Goal: Information Seeking & Learning: Learn about a topic

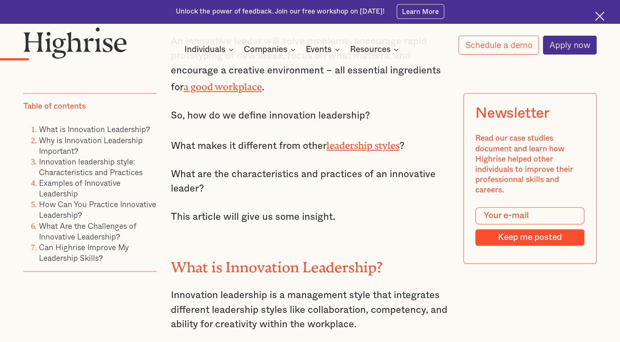
scroll to position [901, 0]
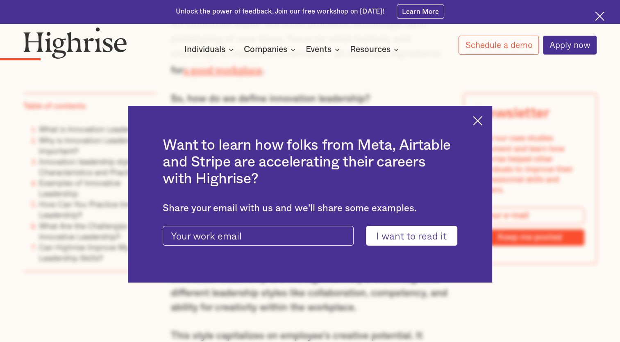
click at [482, 118] on img at bounding box center [477, 120] width 9 height 9
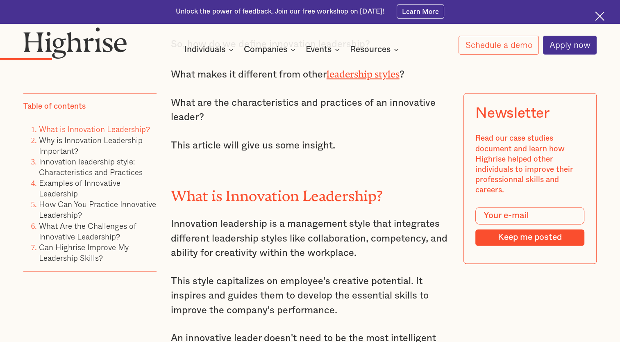
scroll to position [1065, 0]
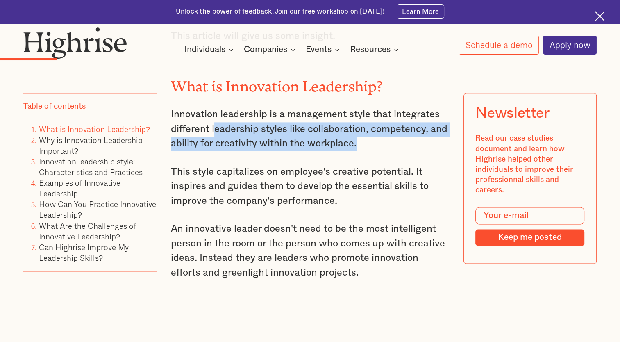
drag, startPoint x: 235, startPoint y: 124, endPoint x: 398, endPoint y: 141, distance: 164.4
click at [398, 141] on p "Innovation leadership is a management style that integrates different leadershi…" at bounding box center [310, 128] width 279 height 43
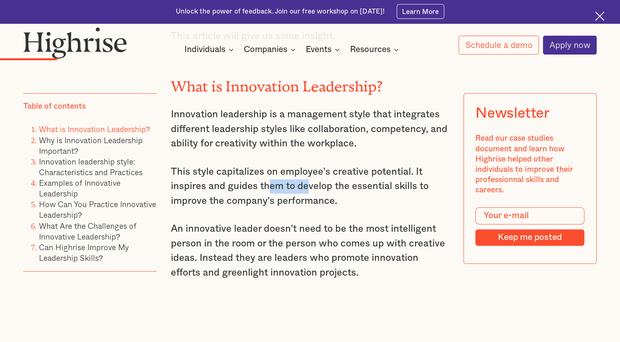
drag, startPoint x: 265, startPoint y: 184, endPoint x: 313, endPoint y: 184, distance: 47.9
click at [313, 184] on p "This style capitalizes on employee's creative potential. It inspires and guides…" at bounding box center [310, 186] width 279 height 43
click at [259, 189] on p "This style capitalizes on employee's creative potential. It inspires and guides…" at bounding box center [310, 186] width 279 height 43
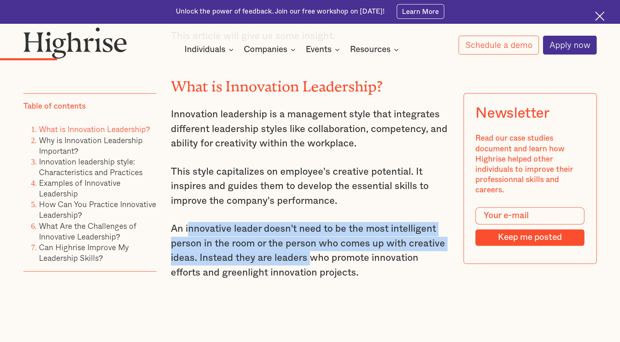
drag, startPoint x: 205, startPoint y: 229, endPoint x: 309, endPoint y: 257, distance: 106.7
click at [309, 257] on p "An innovative leader doesn't need to be the most intelligent person in the room…" at bounding box center [310, 251] width 279 height 58
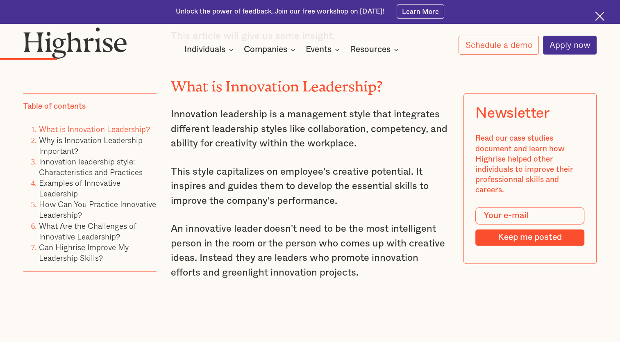
drag, startPoint x: 309, startPoint y: 257, endPoint x: 373, endPoint y: 262, distance: 65.0
click at [373, 262] on p "An innovative leader doesn't need to be the most intelligent person in the room…" at bounding box center [310, 251] width 279 height 58
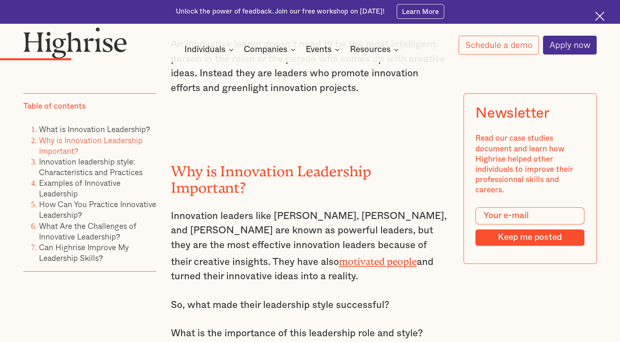
scroll to position [1311, 0]
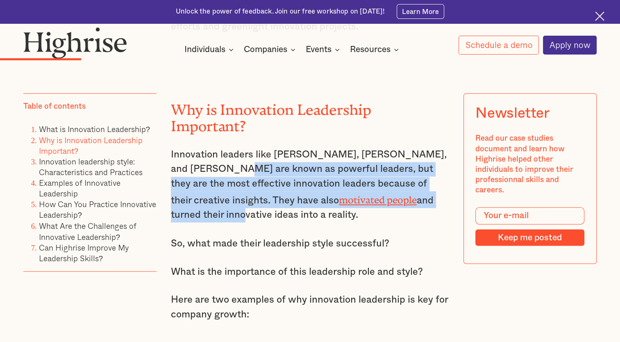
drag, startPoint x: 231, startPoint y: 168, endPoint x: 408, endPoint y: 200, distance: 179.5
click at [408, 200] on p "Innovation leaders like [PERSON_NAME], [PERSON_NAME], and [PERSON_NAME] are kno…" at bounding box center [310, 185] width 279 height 75
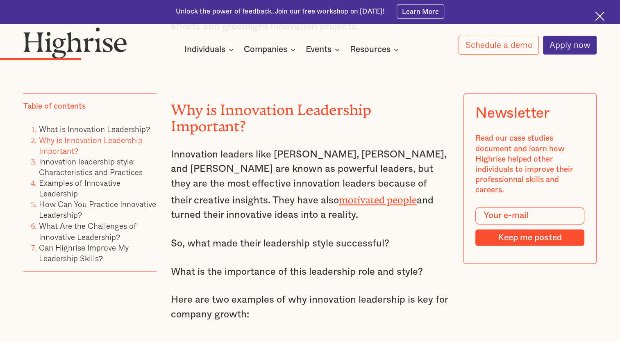
drag, startPoint x: 408, startPoint y: 200, endPoint x: 428, endPoint y: 213, distance: 24.5
click at [428, 213] on p "Innovation leaders like [PERSON_NAME], [PERSON_NAME], and [PERSON_NAME] are kno…" at bounding box center [310, 185] width 279 height 75
drag, startPoint x: 202, startPoint y: 213, endPoint x: 252, endPoint y: 236, distance: 55.8
drag, startPoint x: 252, startPoint y: 236, endPoint x: 348, endPoint y: 255, distance: 97.3
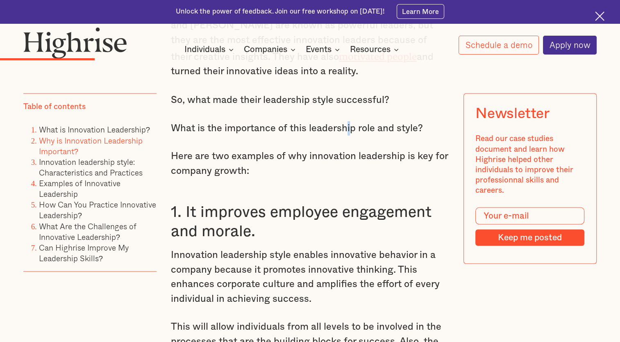
scroll to position [1475, 0]
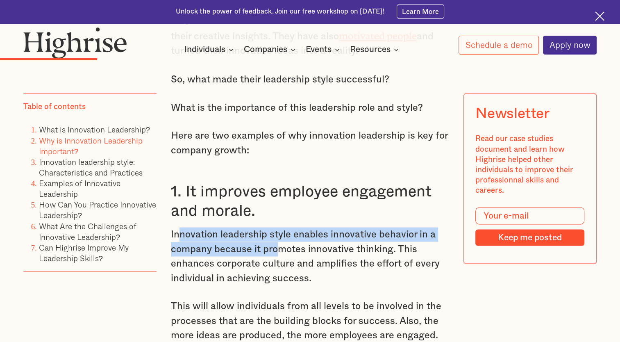
drag, startPoint x: 178, startPoint y: 242, endPoint x: 277, endPoint y: 255, distance: 100.0
click at [277, 255] on p "Innovation leadership style enables innovative behavior in a company because it…" at bounding box center [310, 256] width 279 height 58
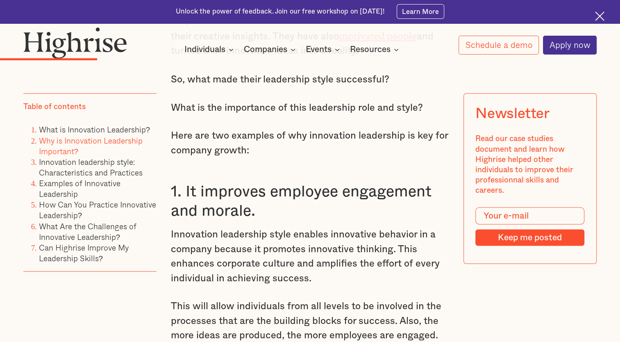
drag, startPoint x: 277, startPoint y: 255, endPoint x: 438, endPoint y: 272, distance: 161.6
click at [438, 272] on p "Innovation leadership style enables innovative behavior in a company because it…" at bounding box center [310, 256] width 279 height 58
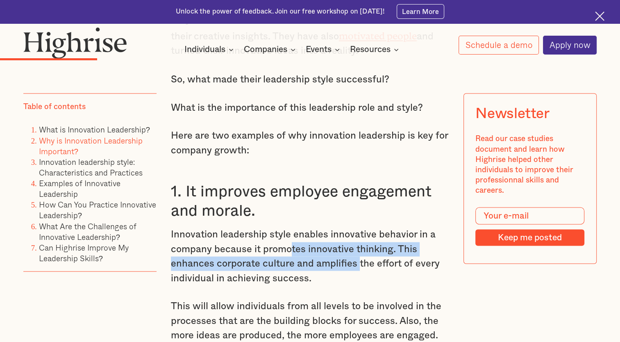
drag, startPoint x: 290, startPoint y: 248, endPoint x: 358, endPoint y: 268, distance: 70.9
click at [358, 268] on p "Innovation leadership style enables innovative behavior in a company because it…" at bounding box center [310, 256] width 279 height 58
click at [257, 271] on p "Innovation leadership style enables innovative behavior in a company because it…" at bounding box center [310, 256] width 279 height 58
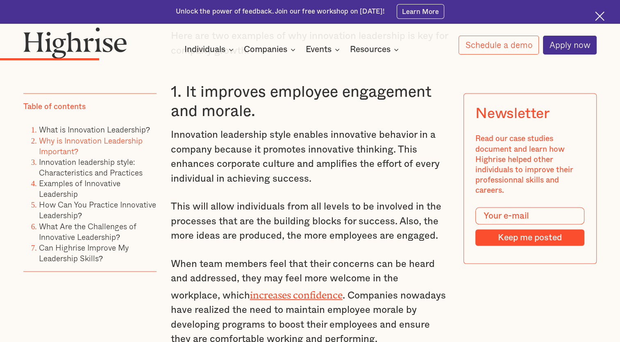
scroll to position [1639, 0]
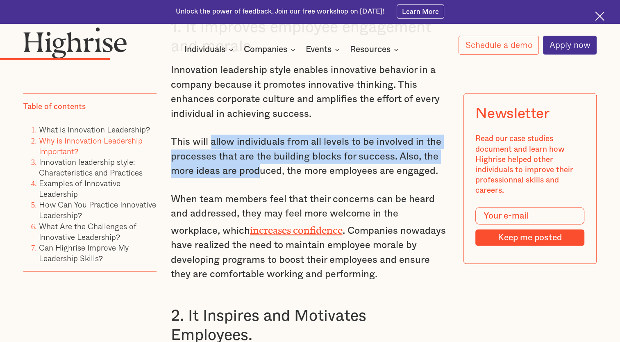
drag, startPoint x: 210, startPoint y: 146, endPoint x: 257, endPoint y: 173, distance: 54.7
click at [257, 173] on p "This will allow individuals from all levels to be involved in the processes tha…" at bounding box center [310, 156] width 279 height 43
drag, startPoint x: 257, startPoint y: 173, endPoint x: 388, endPoint y: 158, distance: 132.0
click at [388, 158] on p "This will allow individuals from all levels to be involved in the processes tha…" at bounding box center [310, 156] width 279 height 43
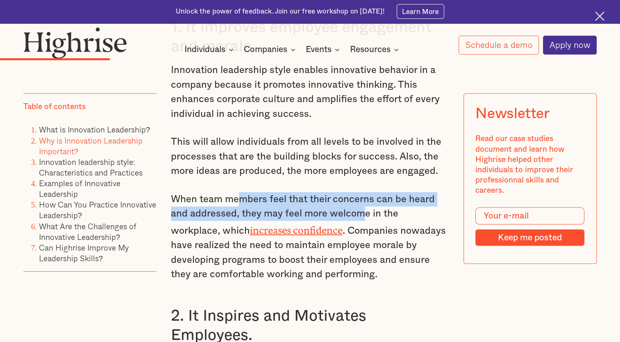
drag, startPoint x: 235, startPoint y: 202, endPoint x: 361, endPoint y: 216, distance: 127.0
click at [361, 216] on p "When team members feel that their concerns can be heard and addressed, they may…" at bounding box center [310, 237] width 279 height 90
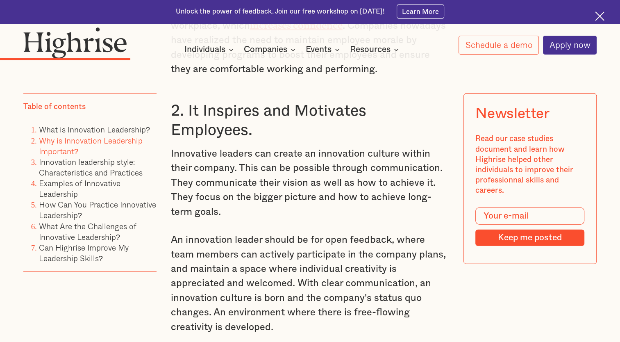
scroll to position [1885, 0]
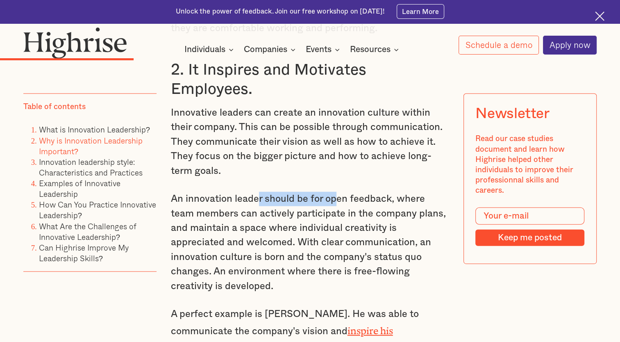
drag, startPoint x: 257, startPoint y: 203, endPoint x: 336, endPoint y: 210, distance: 79.4
click at [336, 210] on p "An innovation leader should be for open feedback, where team members can active…" at bounding box center [310, 243] width 279 height 102
drag, startPoint x: 336, startPoint y: 210, endPoint x: 263, endPoint y: 241, distance: 78.4
click at [263, 241] on p "An innovation leader should be for open feedback, where team members can active…" at bounding box center [310, 243] width 279 height 102
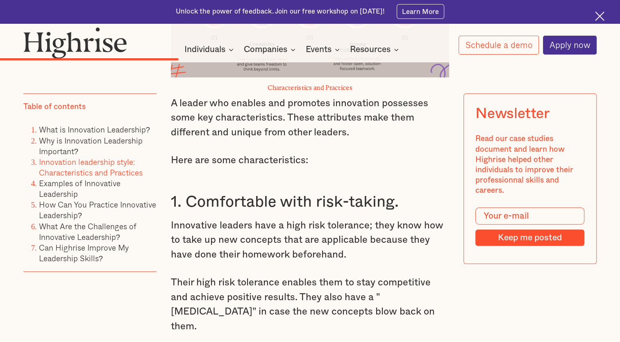
scroll to position [2459, 0]
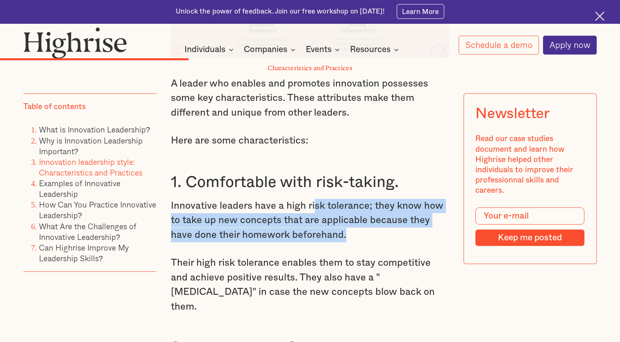
drag, startPoint x: 323, startPoint y: 202, endPoint x: 399, endPoint y: 225, distance: 79.8
click at [399, 225] on p "Innovative leaders have a high risk tolerance; they know how to take up new con…" at bounding box center [310, 220] width 279 height 43
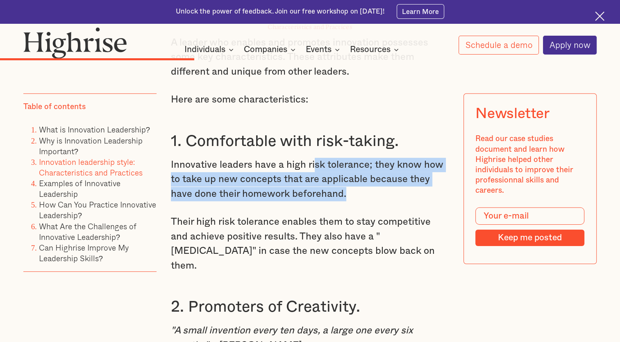
scroll to position [2541, 0]
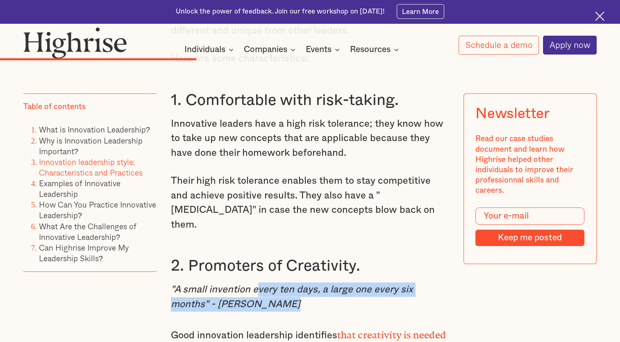
drag, startPoint x: 260, startPoint y: 257, endPoint x: 311, endPoint y: 277, distance: 54.8
click at [311, 277] on div "Why is Innovation Leadership Important? Innovation leaders like [PERSON_NAME], …" at bounding box center [310, 61] width 279 height 2449
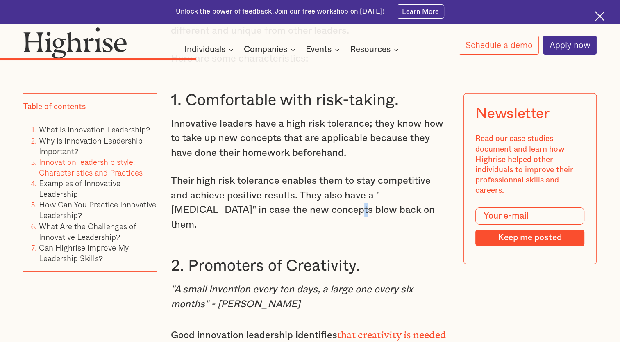
drag, startPoint x: 311, startPoint y: 277, endPoint x: 262, endPoint y: 193, distance: 97.3
click at [262, 193] on p "Their high risk tolerance enables them to stay competitive and achieve positive…" at bounding box center [310, 203] width 279 height 58
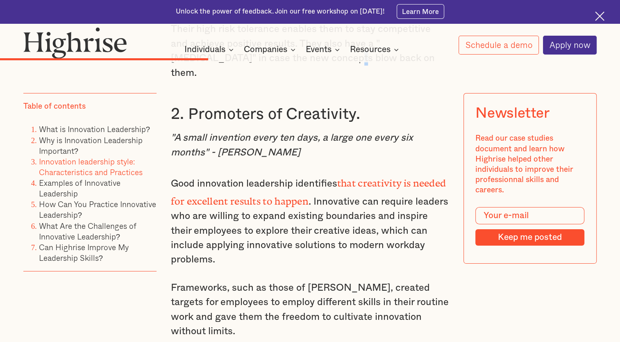
scroll to position [2745, 0]
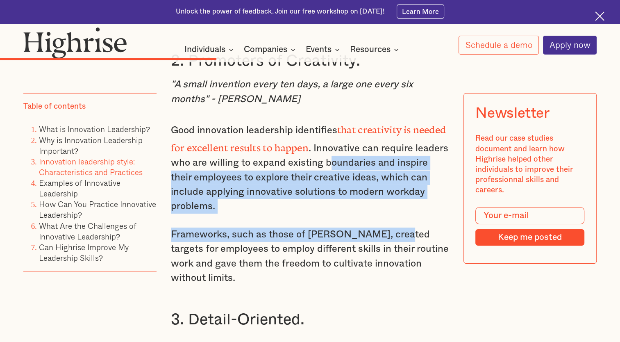
drag, startPoint x: 347, startPoint y: 133, endPoint x: 398, endPoint y: 188, distance: 76.0
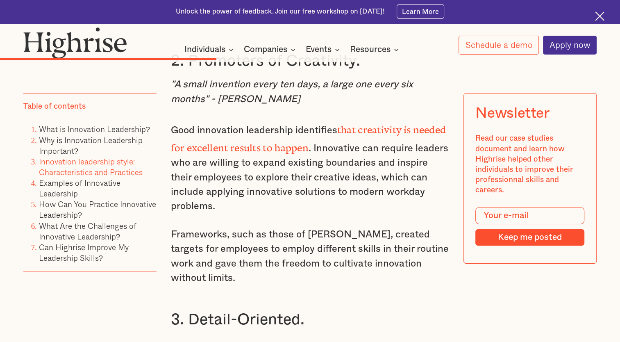
click at [261, 227] on p "Frameworks, such as those of [PERSON_NAME], created targets for employees to em…" at bounding box center [310, 256] width 279 height 58
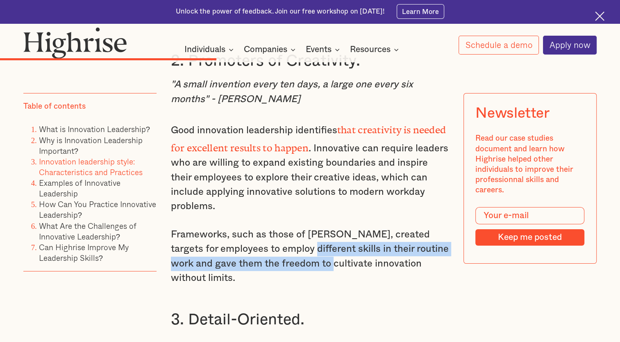
drag, startPoint x: 300, startPoint y: 204, endPoint x: 307, endPoint y: 220, distance: 17.3
click at [307, 227] on p "Frameworks, such as those of [PERSON_NAME], created targets for employees to em…" at bounding box center [310, 256] width 279 height 58
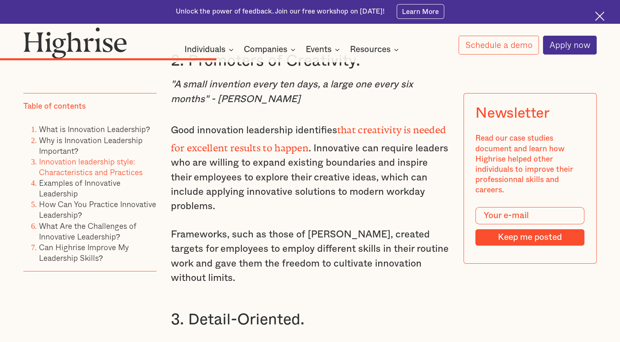
drag, startPoint x: 307, startPoint y: 220, endPoint x: 246, endPoint y: 251, distance: 68.0
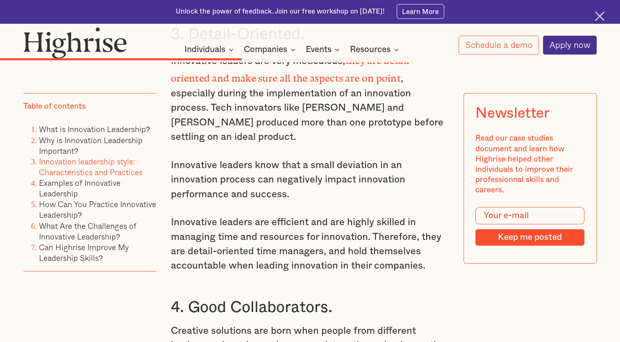
scroll to position [3073, 0]
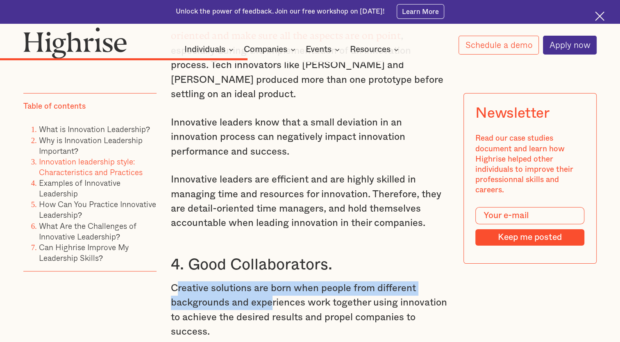
drag, startPoint x: 175, startPoint y: 227, endPoint x: 272, endPoint y: 244, distance: 98.1
click at [272, 281] on p "Creative solutions are born when people from different backgrounds and experien…" at bounding box center [310, 310] width 279 height 58
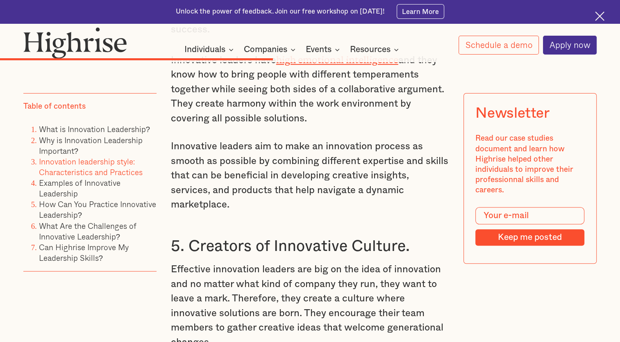
scroll to position [3401, 0]
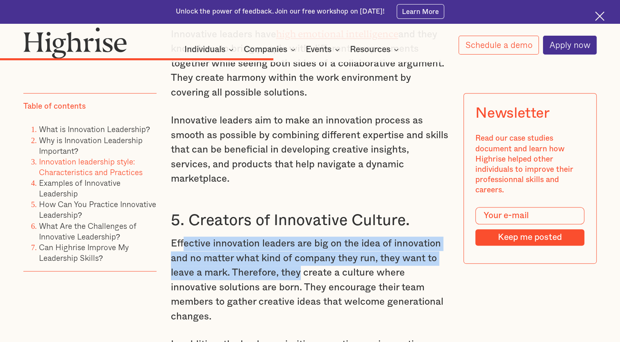
drag, startPoint x: 183, startPoint y: 168, endPoint x: 298, endPoint y: 198, distance: 118.9
click at [298, 236] on p "Effective innovation leaders are big on the idea of innovation and no matter wh…" at bounding box center [310, 279] width 279 height 87
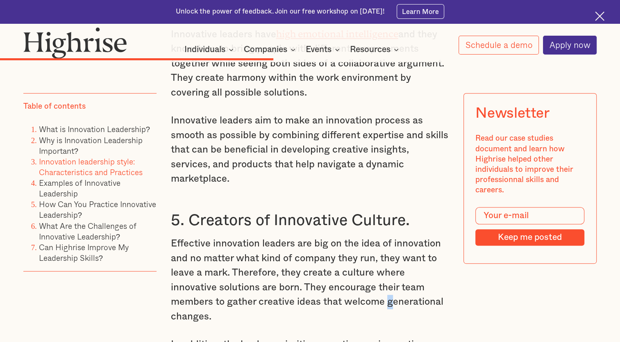
drag, startPoint x: 298, startPoint y: 198, endPoint x: 390, endPoint y: 226, distance: 95.7
click at [390, 236] on p "Effective innovation leaders are big on the idea of innovation and no matter wh…" at bounding box center [310, 279] width 279 height 87
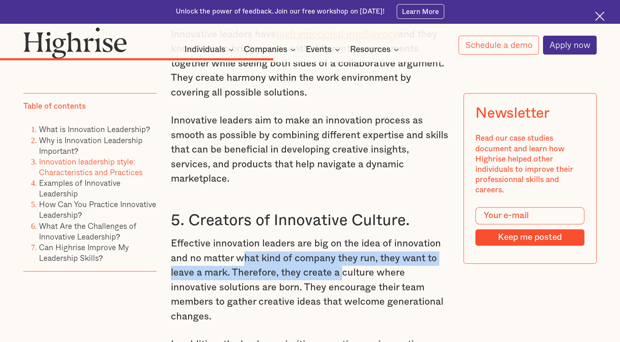
drag, startPoint x: 243, startPoint y: 184, endPoint x: 341, endPoint y: 200, distance: 99.6
click at [341, 236] on p "Effective innovation leaders are big on the idea of innovation and no matter wh…" at bounding box center [310, 279] width 279 height 87
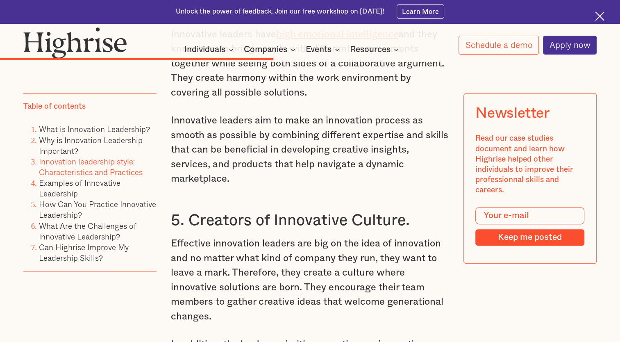
drag, startPoint x: 341, startPoint y: 200, endPoint x: 412, endPoint y: 211, distance: 71.3
click at [416, 236] on p "Effective innovation leaders are big on the idea of innovation and no matter wh…" at bounding box center [310, 279] width 279 height 87
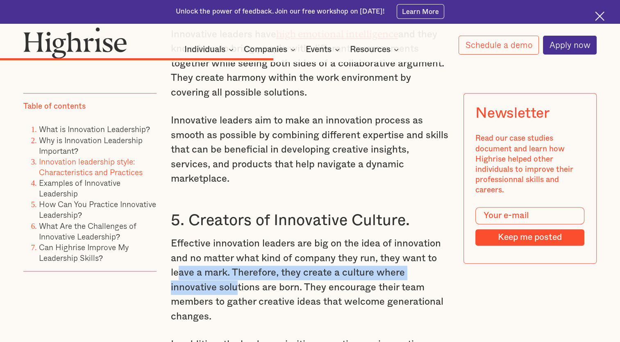
drag, startPoint x: 179, startPoint y: 201, endPoint x: 234, endPoint y: 214, distance: 57.3
click at [234, 236] on p "Effective innovation leaders are big on the idea of innovation and no matter wh…" at bounding box center [310, 279] width 279 height 87
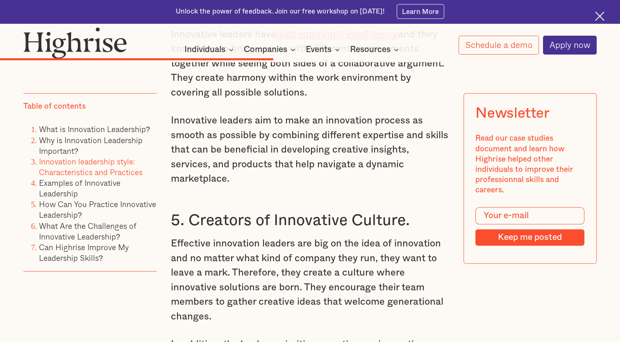
drag, startPoint x: 234, startPoint y: 214, endPoint x: 363, endPoint y: 234, distance: 130.6
click at [363, 238] on p "Effective innovation leaders are big on the idea of innovation and no matter wh…" at bounding box center [310, 279] width 279 height 87
drag, startPoint x: 378, startPoint y: 213, endPoint x: 423, endPoint y: 221, distance: 45.3
click at [423, 236] on p "Effective innovation leaders are big on the idea of innovation and no matter wh…" at bounding box center [310, 279] width 279 height 87
click at [253, 236] on p "Effective innovation leaders are big on the idea of innovation and no matter wh…" at bounding box center [310, 279] width 279 height 87
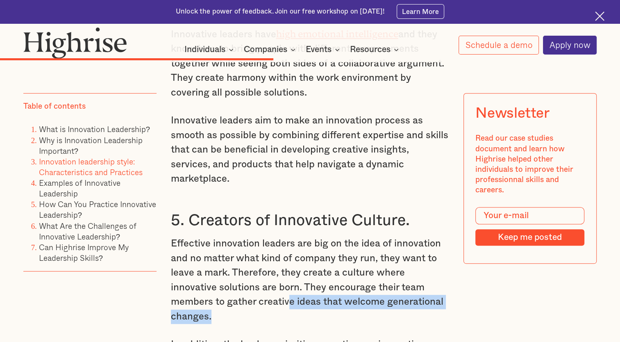
drag, startPoint x: 338, startPoint y: 224, endPoint x: 404, endPoint y: 241, distance: 68.5
click at [404, 241] on p "Effective innovation leaders are big on the idea of innovation and no matter wh…" at bounding box center [310, 279] width 279 height 87
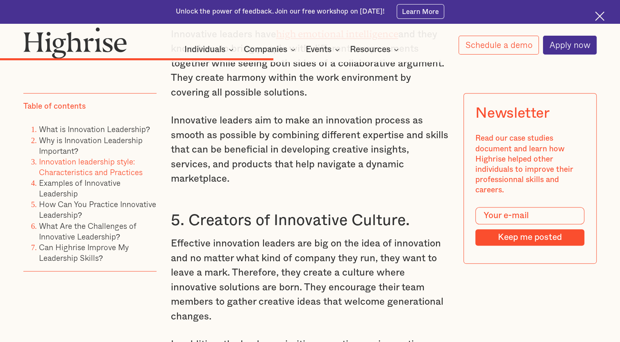
click at [255, 236] on p "Effective innovation leaders are big on the idea of innovation and no matter wh…" at bounding box center [310, 279] width 279 height 87
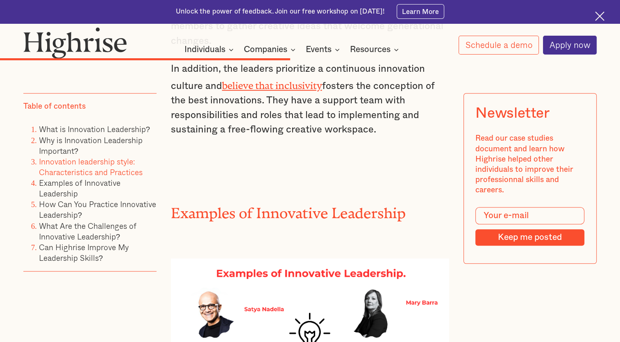
scroll to position [3811, 0]
